Goal: Information Seeking & Learning: Learn about a topic

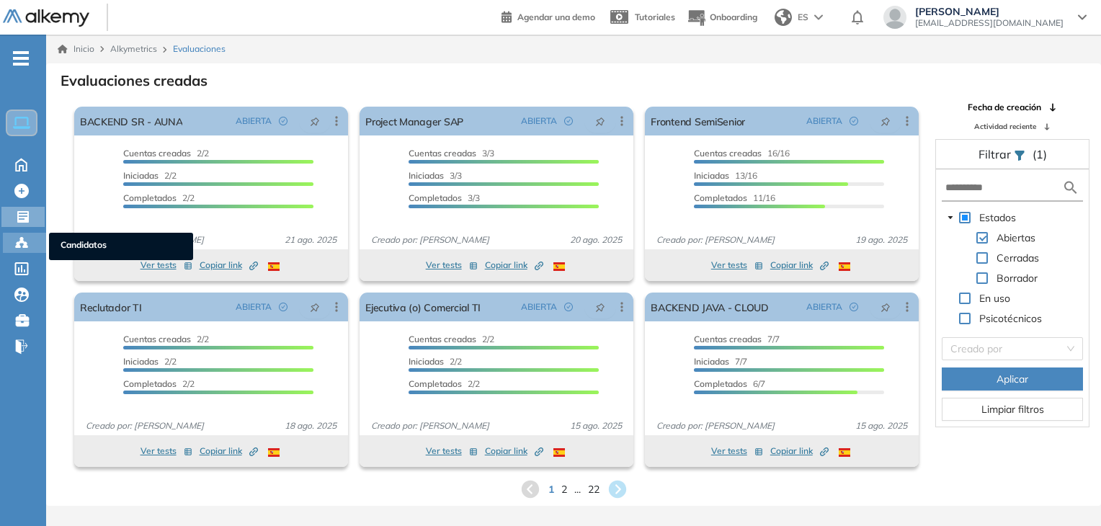
click at [24, 236] on icon at bounding box center [21, 243] width 14 height 14
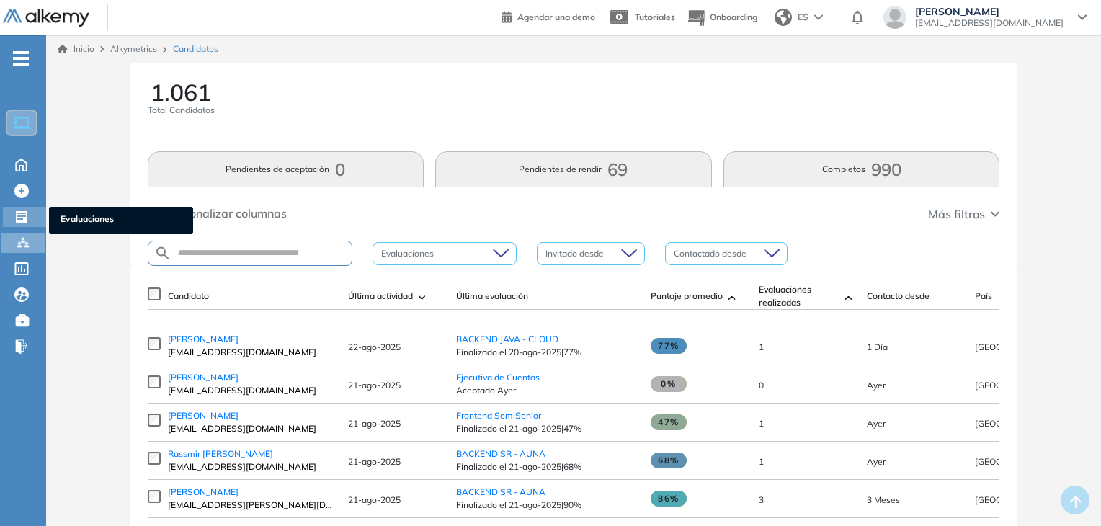
click at [27, 214] on icon at bounding box center [22, 217] width 12 height 12
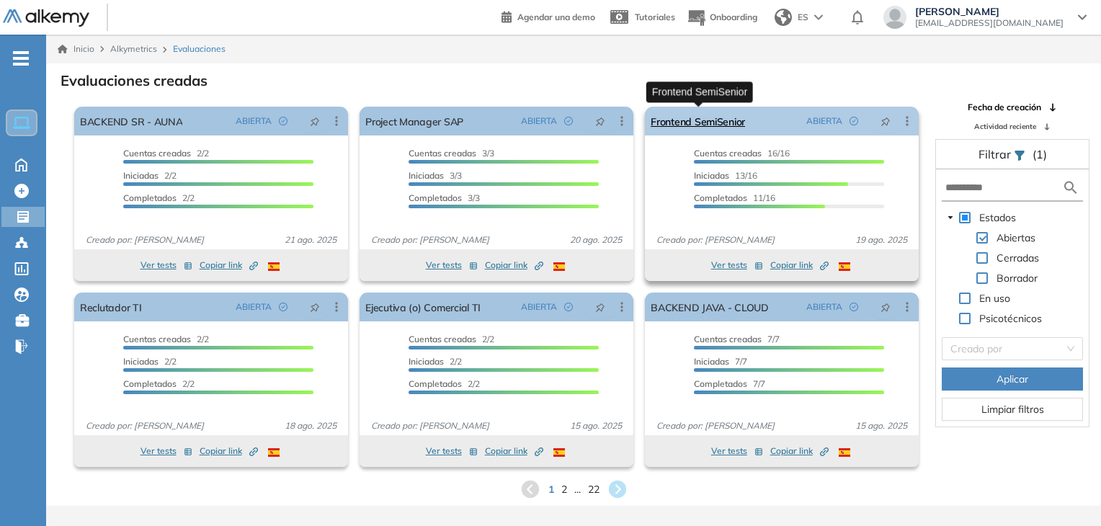
click at [708, 119] on link "Frontend SemiSenior" at bounding box center [698, 121] width 94 height 29
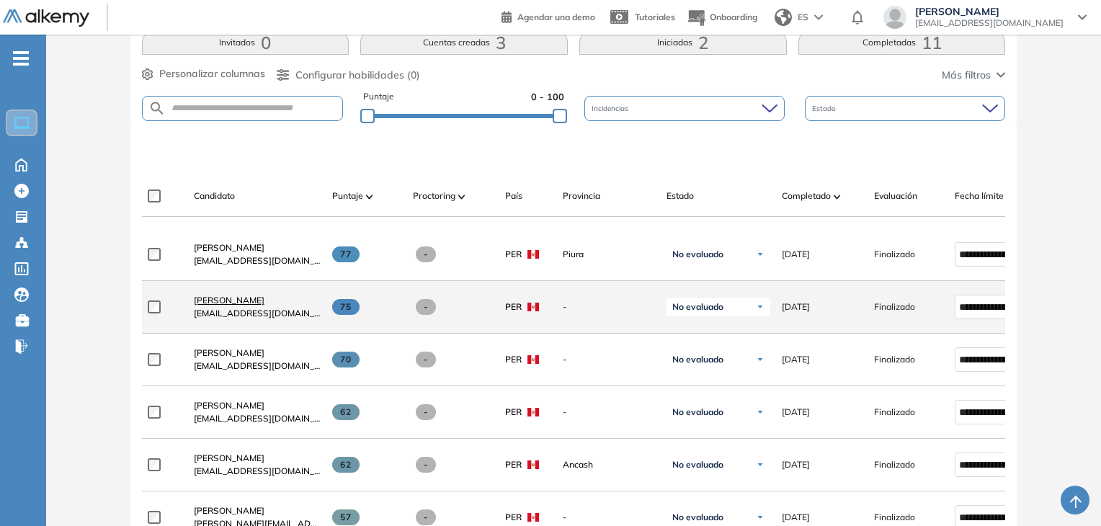
scroll to position [374, 0]
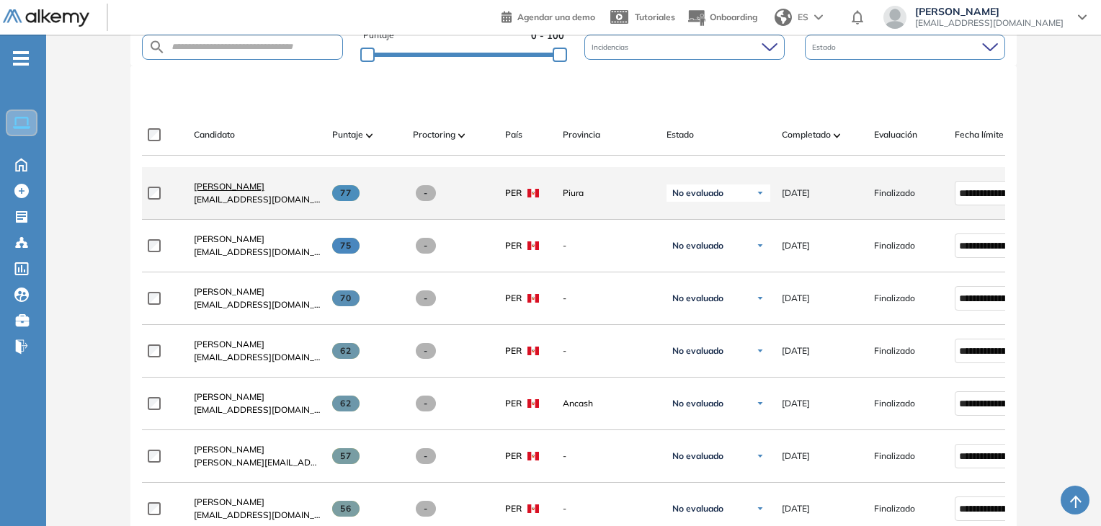
click at [218, 192] on span "[PERSON_NAME]" at bounding box center [229, 186] width 71 height 11
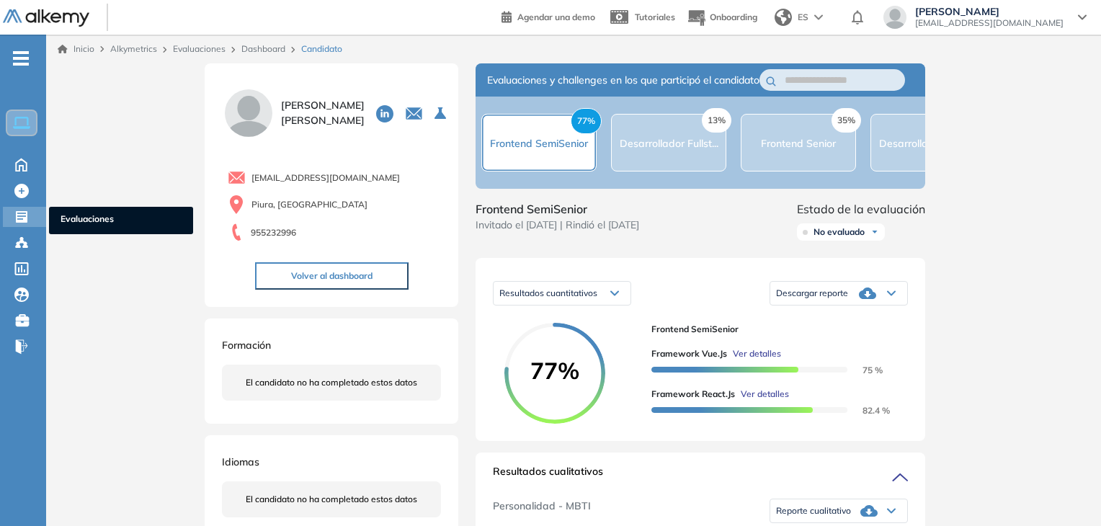
click at [21, 211] on icon at bounding box center [21, 217] width 14 height 14
